Goal: Transaction & Acquisition: Book appointment/travel/reservation

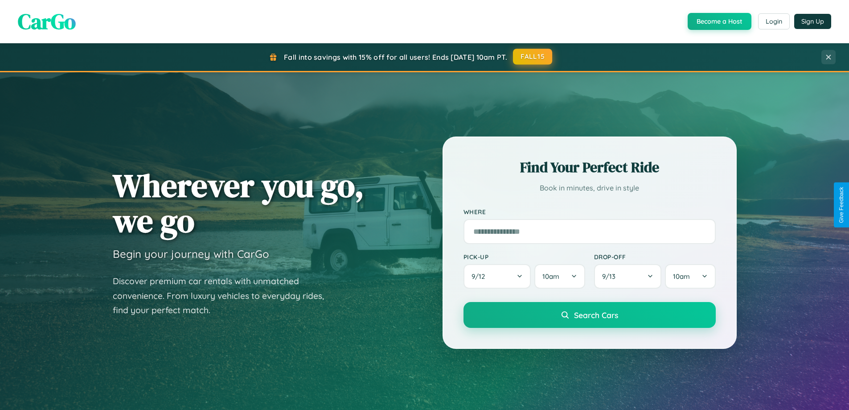
click at [533, 57] on button "FALL15" at bounding box center [532, 57] width 39 height 16
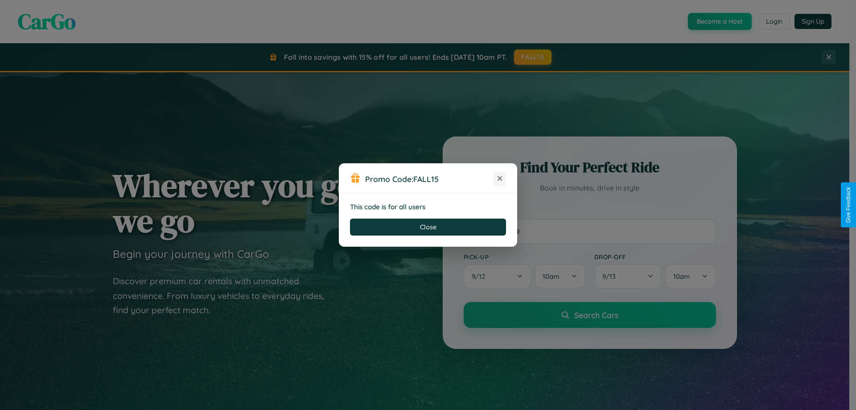
click at [500, 179] on icon at bounding box center [499, 178] width 9 height 9
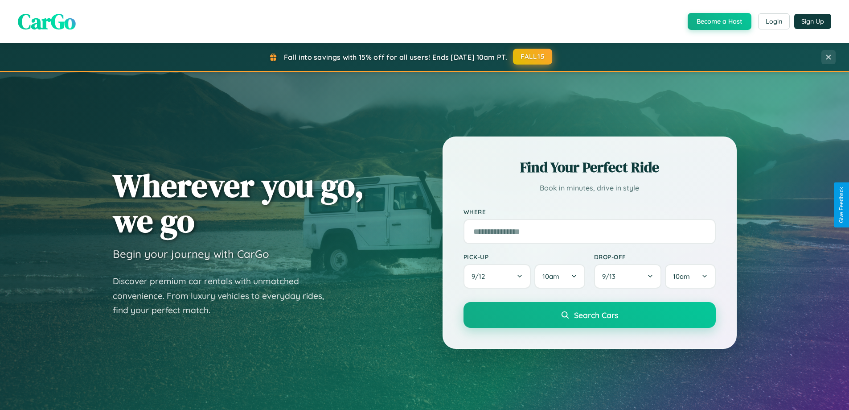
click at [533, 57] on button "FALL15" at bounding box center [532, 57] width 39 height 16
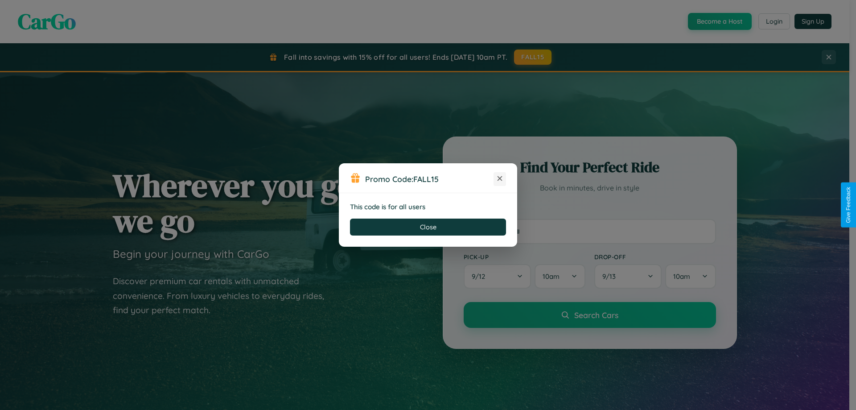
click at [500, 179] on icon at bounding box center [499, 178] width 9 height 9
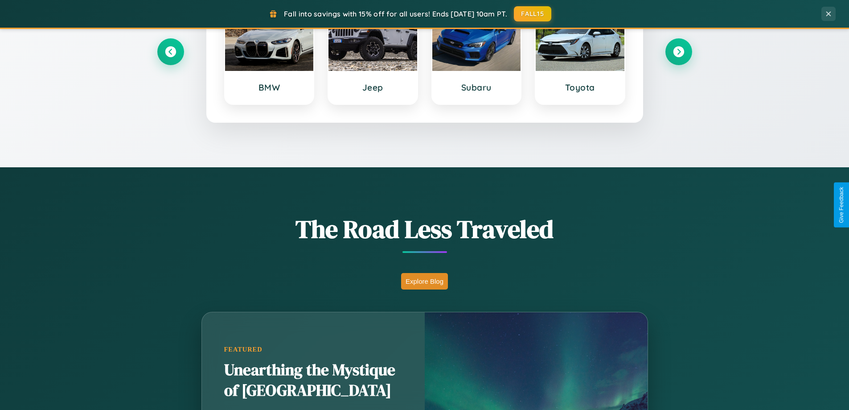
scroll to position [614, 0]
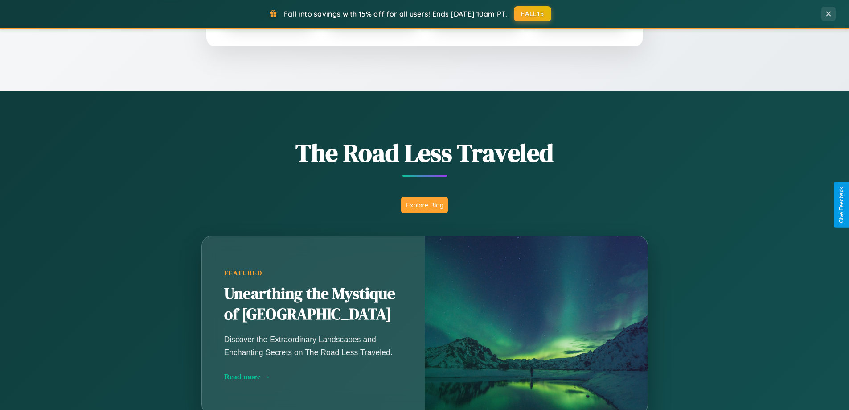
click at [424, 205] on button "Explore Blog" at bounding box center [424, 205] width 47 height 16
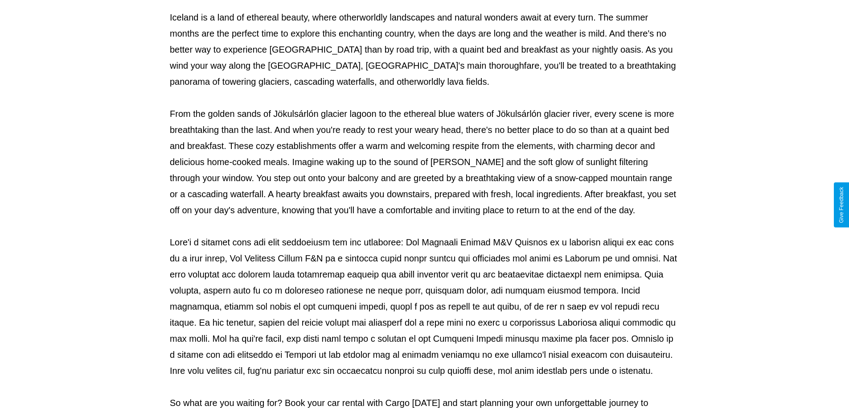
scroll to position [288, 0]
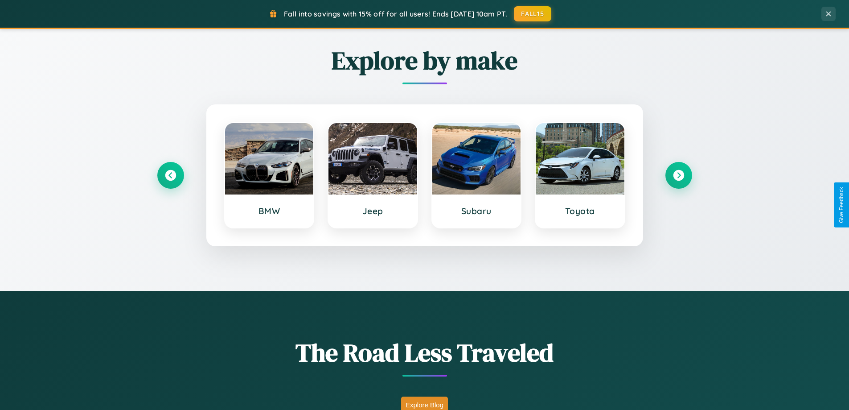
scroll to position [384, 0]
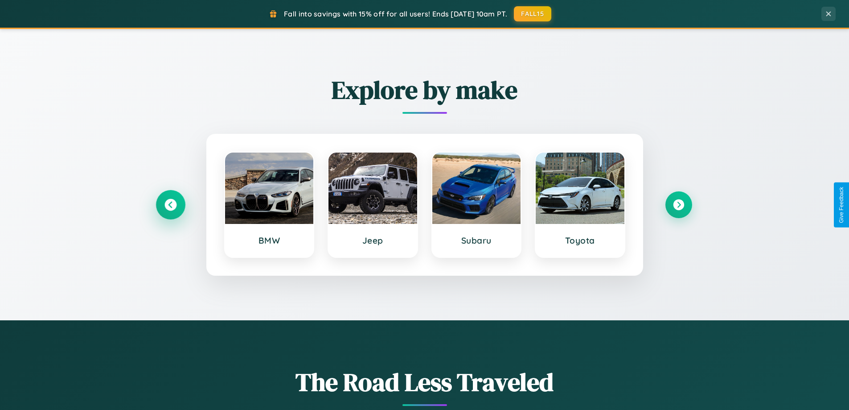
click at [170, 205] on icon at bounding box center [171, 205] width 12 height 12
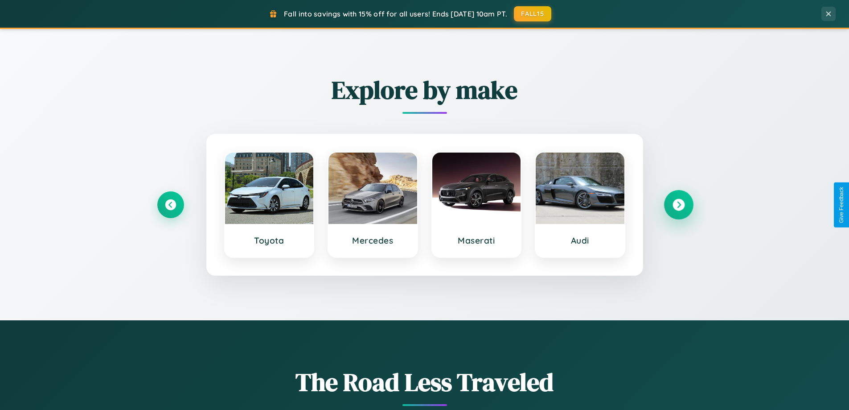
click at [679, 205] on icon at bounding box center [679, 205] width 12 height 12
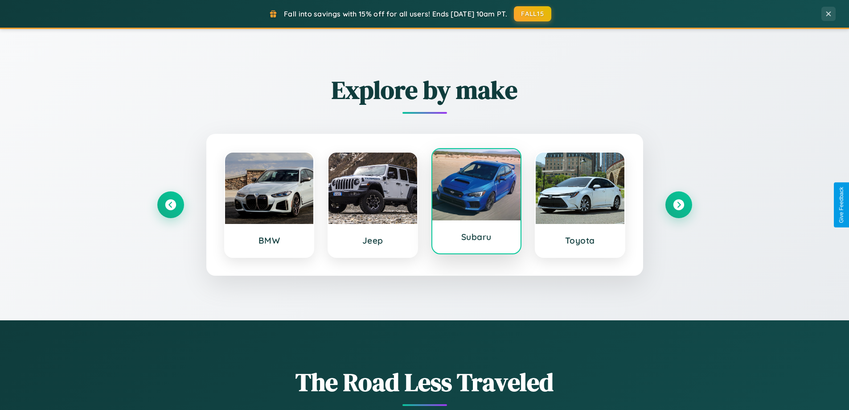
click at [476, 201] on div at bounding box center [476, 184] width 89 height 71
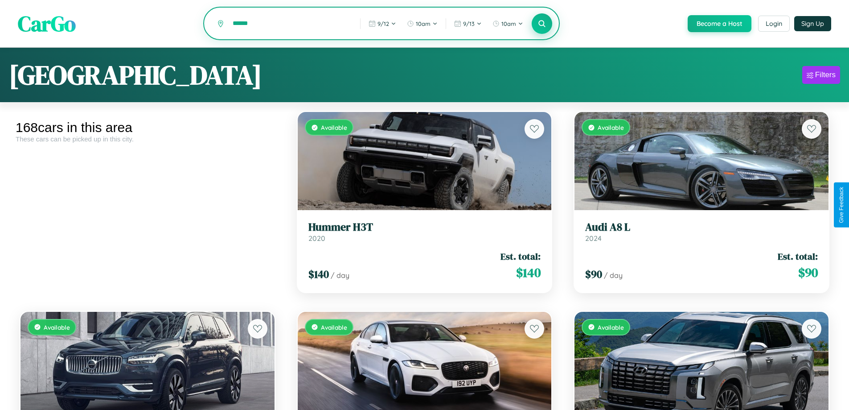
type input "******"
click at [542, 24] on icon at bounding box center [542, 23] width 8 height 8
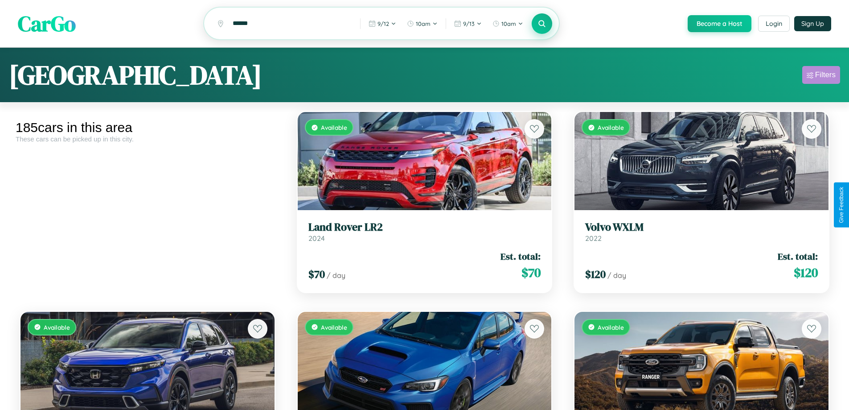
click at [821, 76] on div "Filters" at bounding box center [825, 74] width 21 height 9
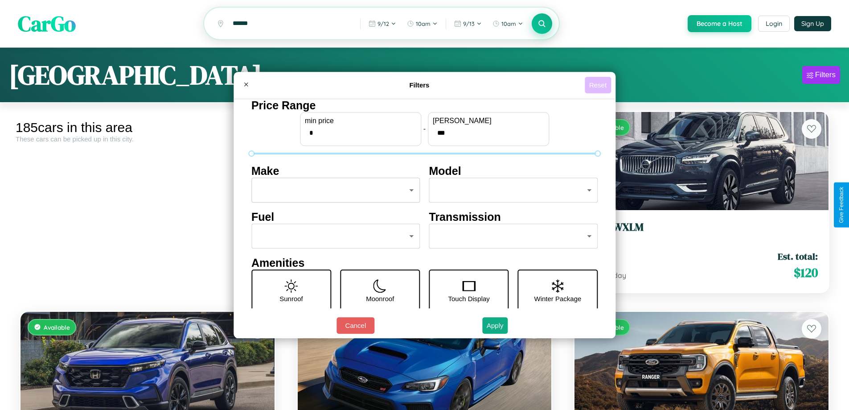
click at [599, 85] on button "Reset" at bounding box center [598, 85] width 26 height 16
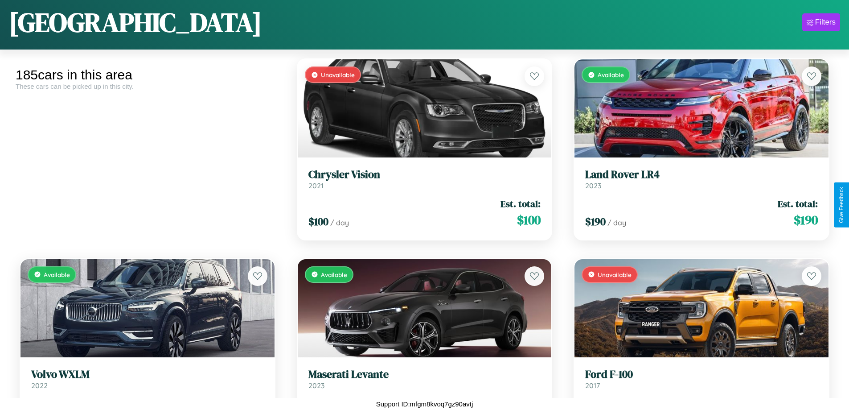
scroll to position [7912, 0]
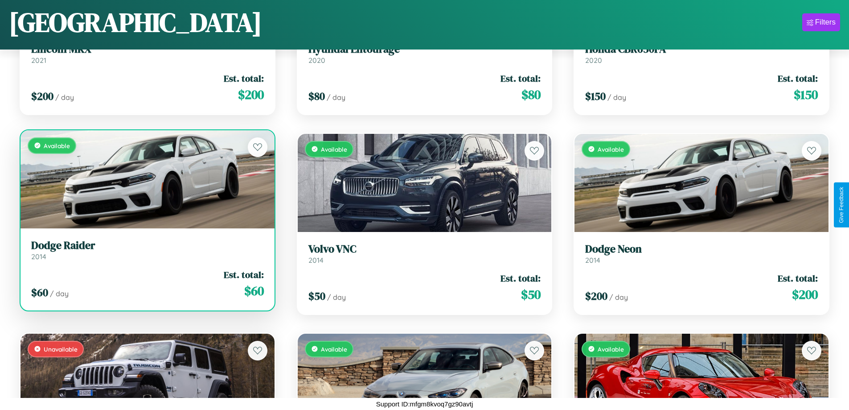
click at [146, 253] on link "Dodge Raider 2014" at bounding box center [147, 250] width 233 height 22
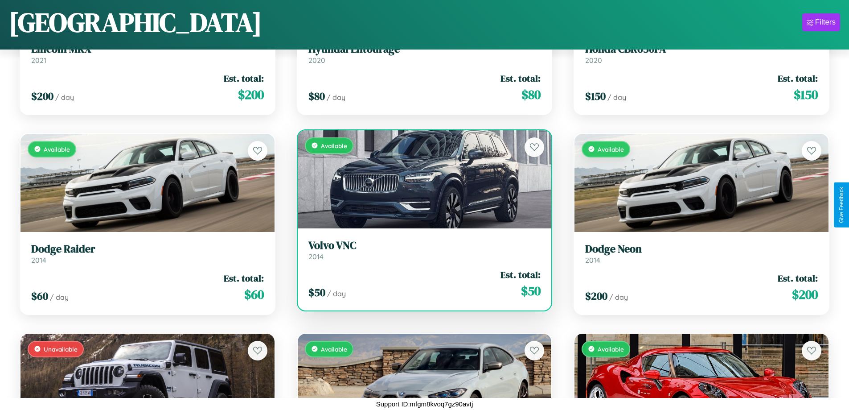
scroll to position [4518, 0]
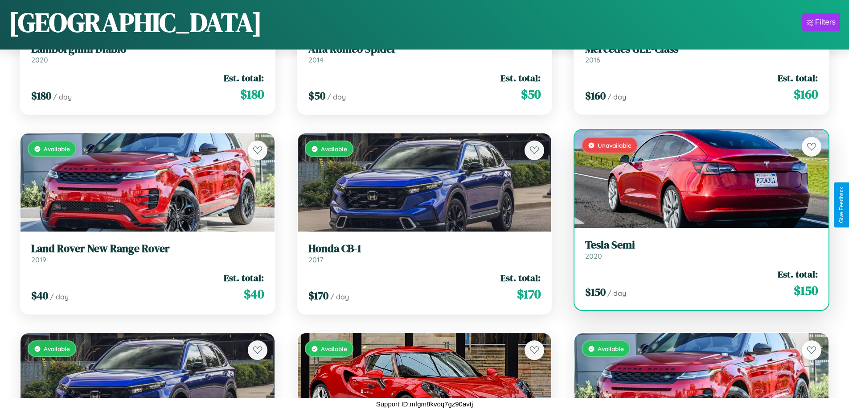
click at [696, 253] on link "Tesla Semi 2020" at bounding box center [701, 250] width 233 height 22
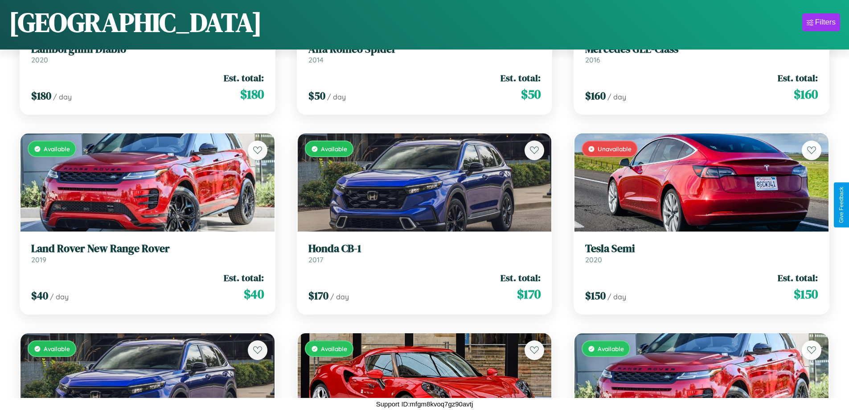
scroll to position [6714, 0]
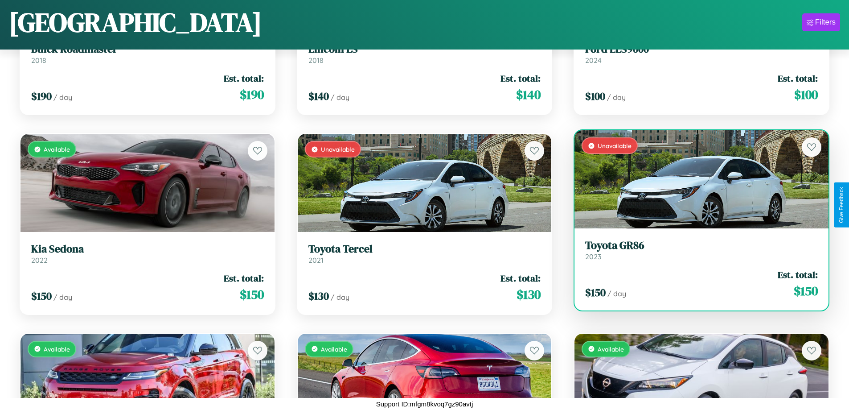
click at [696, 253] on link "Toyota GR86 2023" at bounding box center [701, 250] width 233 height 22
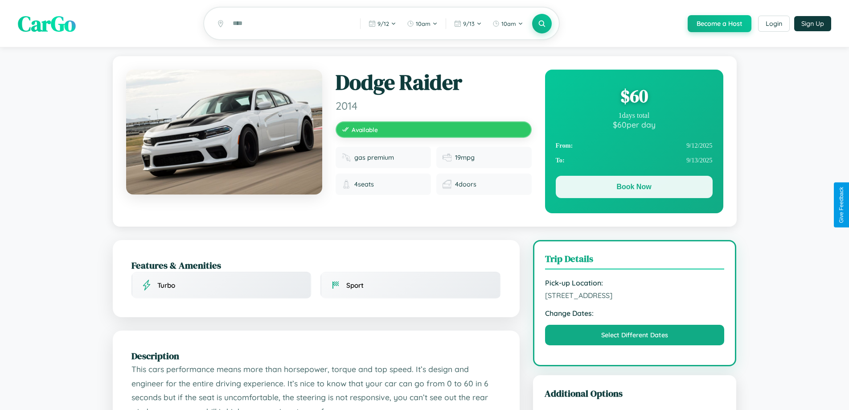
click at [634, 188] on button "Book Now" at bounding box center [634, 187] width 157 height 22
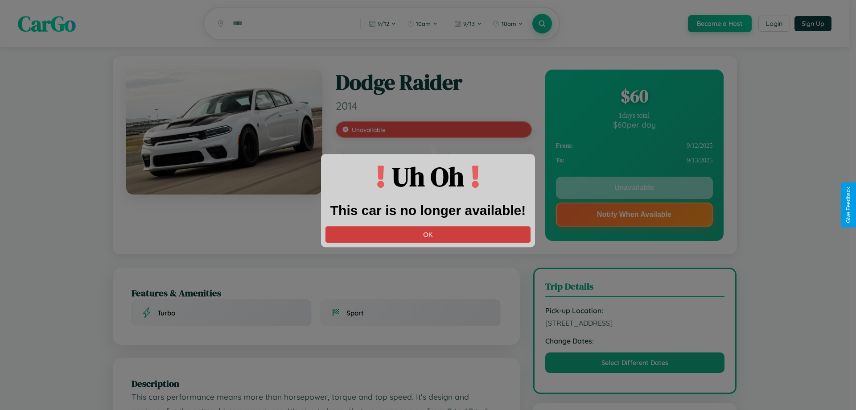
click at [428, 234] on button "OK" at bounding box center [427, 234] width 205 height 16
